Goal: Task Accomplishment & Management: Use online tool/utility

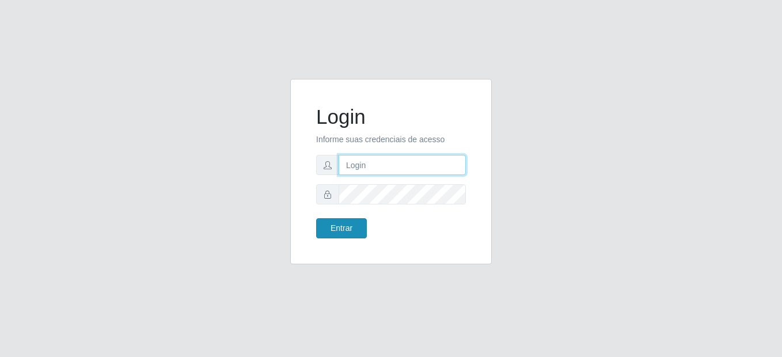
type input "mariabemais@B8"
click at [355, 232] on button "Entrar" at bounding box center [341, 228] width 51 height 20
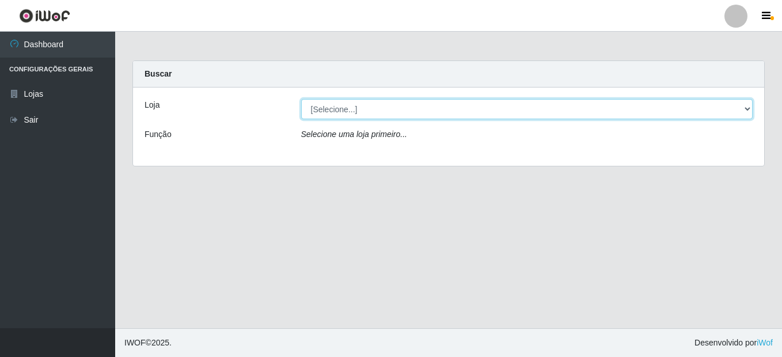
click at [749, 113] on select "[Selecione...] Bemais Supermercados - B8 [PERSON_NAME]" at bounding box center [527, 109] width 452 height 20
select select "413"
click at [301, 99] on select "[Selecione...] Bemais Supermercados - B8 [PERSON_NAME]" at bounding box center [527, 109] width 452 height 20
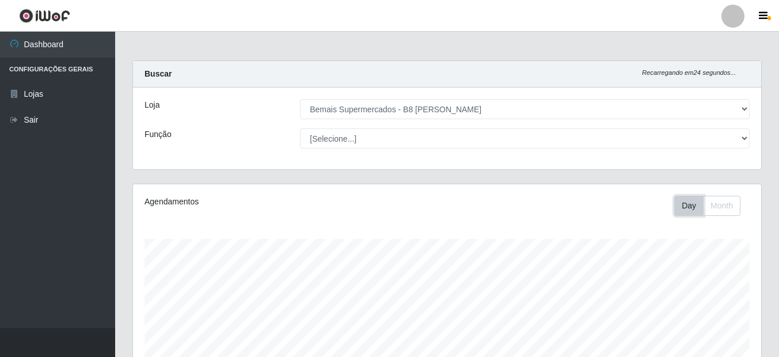
click at [684, 202] on button "Day" at bounding box center [688, 206] width 29 height 20
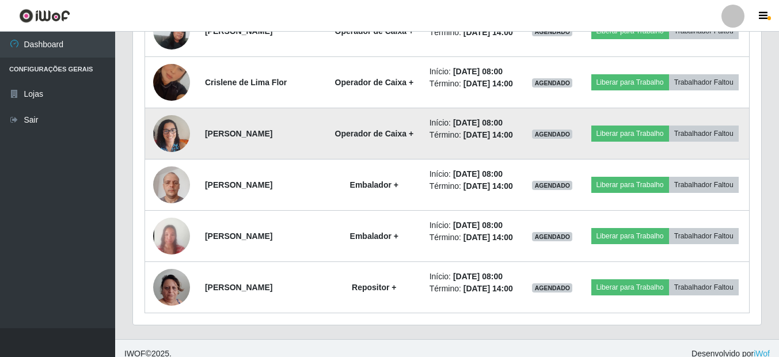
scroll to position [569, 0]
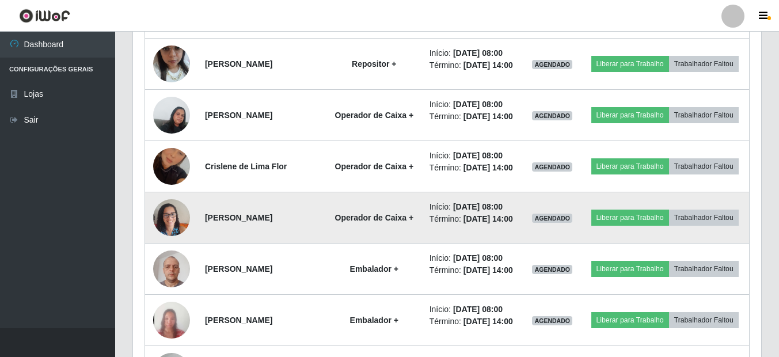
click at [181, 242] on img at bounding box center [171, 217] width 37 height 49
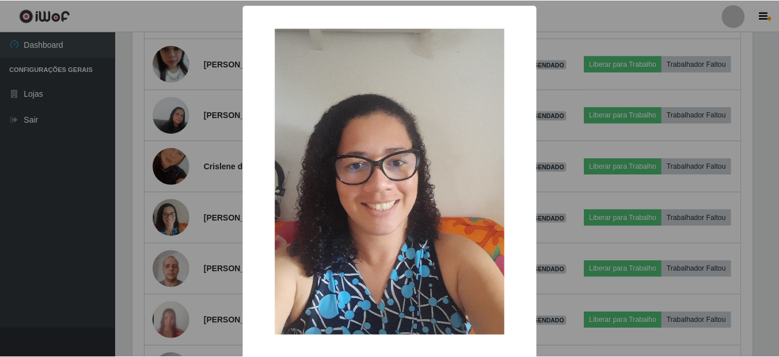
scroll to position [51, 0]
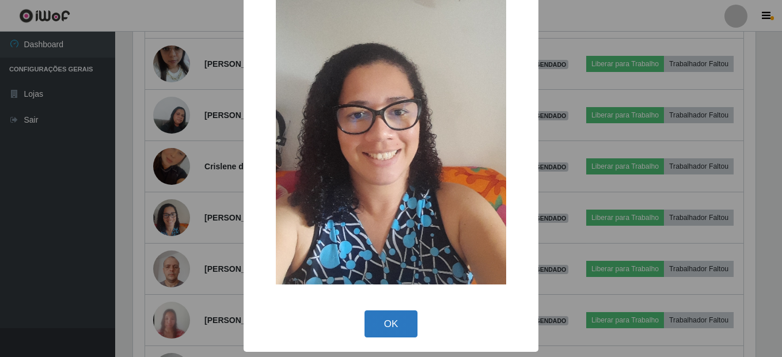
click at [386, 324] on button "OK" at bounding box center [392, 323] width 54 height 27
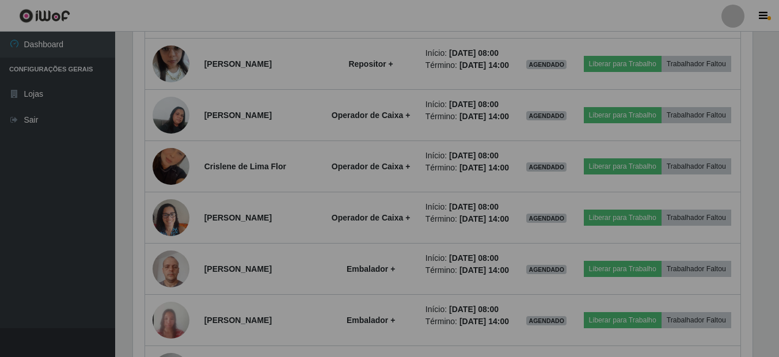
scroll to position [239, 628]
